Goal: Information Seeking & Learning: Find specific fact

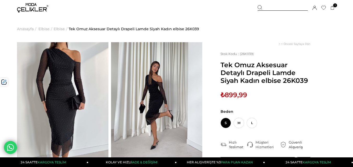
click at [271, 5] on div at bounding box center [282, 7] width 50 height 5
paste input "******"
type input "******"
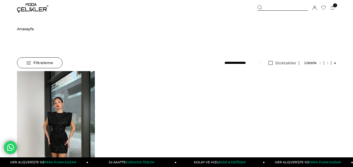
click at [59, 118] on img at bounding box center [56, 123] width 78 height 104
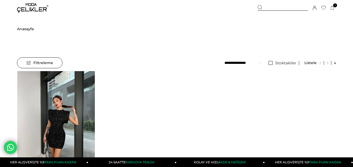
click at [59, 118] on div at bounding box center [56, 122] width 389 height 103
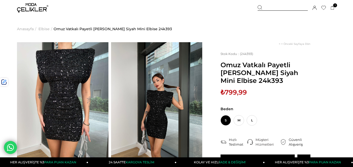
click at [229, 93] on span "₺799,99" at bounding box center [233, 92] width 26 height 8
copy span "799,99"
drag, startPoint x: 271, startPoint y: 9, endPoint x: 170, endPoint y: 25, distance: 102.8
click at [271, 9] on div at bounding box center [282, 7] width 50 height 5
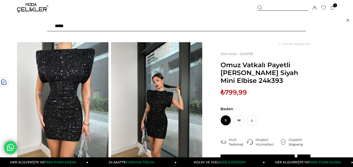
click at [125, 28] on input "text" at bounding box center [176, 26] width 259 height 10
type input "******"
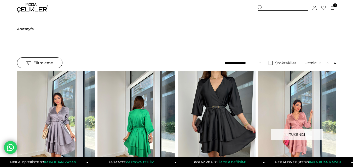
click at [150, 103] on div at bounding box center [58, 122] width 233 height 103
click at [150, 103] on img at bounding box center [136, 123] width 78 height 104
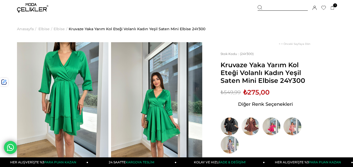
click at [293, 81] on span "Kruvaze Yaka Yarım Kol Eteği Volanlı Kadın Yeşil Saten Mini Elbise 24Y300" at bounding box center [265, 72] width 90 height 23
copy span "24Y300"
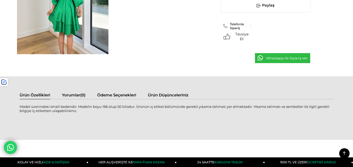
scroll to position [261, 0]
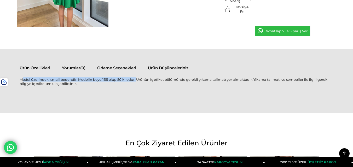
drag, startPoint x: 133, startPoint y: 81, endPoint x: 20, endPoint y: 80, distance: 113.3
click at [20, 80] on div "Model üzerindeki small bedendir. Modelin boyu 166 olup 50 kilodur. Ürünün iç et…" at bounding box center [176, 85] width 313 height 14
copy div "Model üzerindeki small bedendir. Modelin boyu 166 olup 50 kilodur."
